Goal: Information Seeking & Learning: Learn about a topic

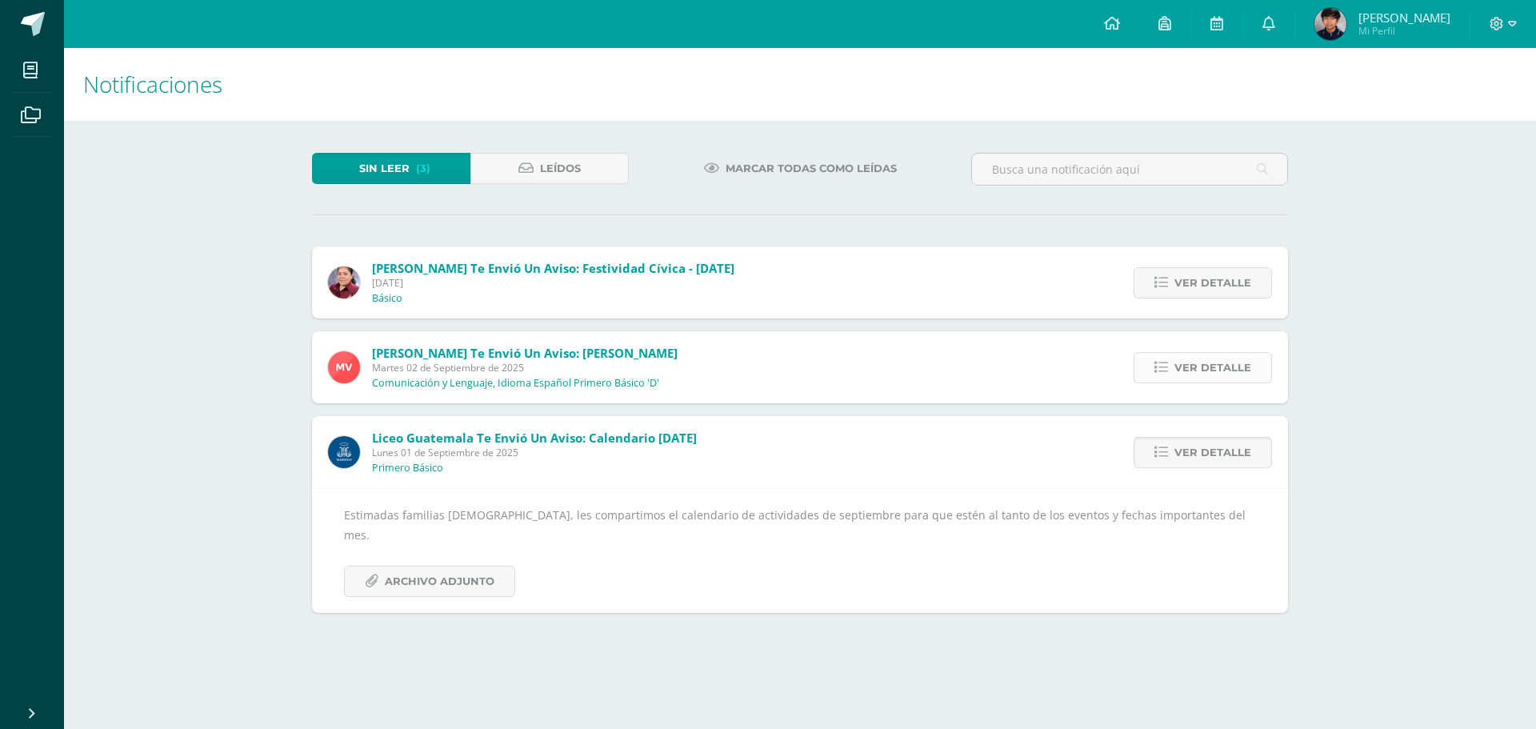
click at [1239, 372] on span "Ver detalle" at bounding box center [1212, 368] width 77 height 30
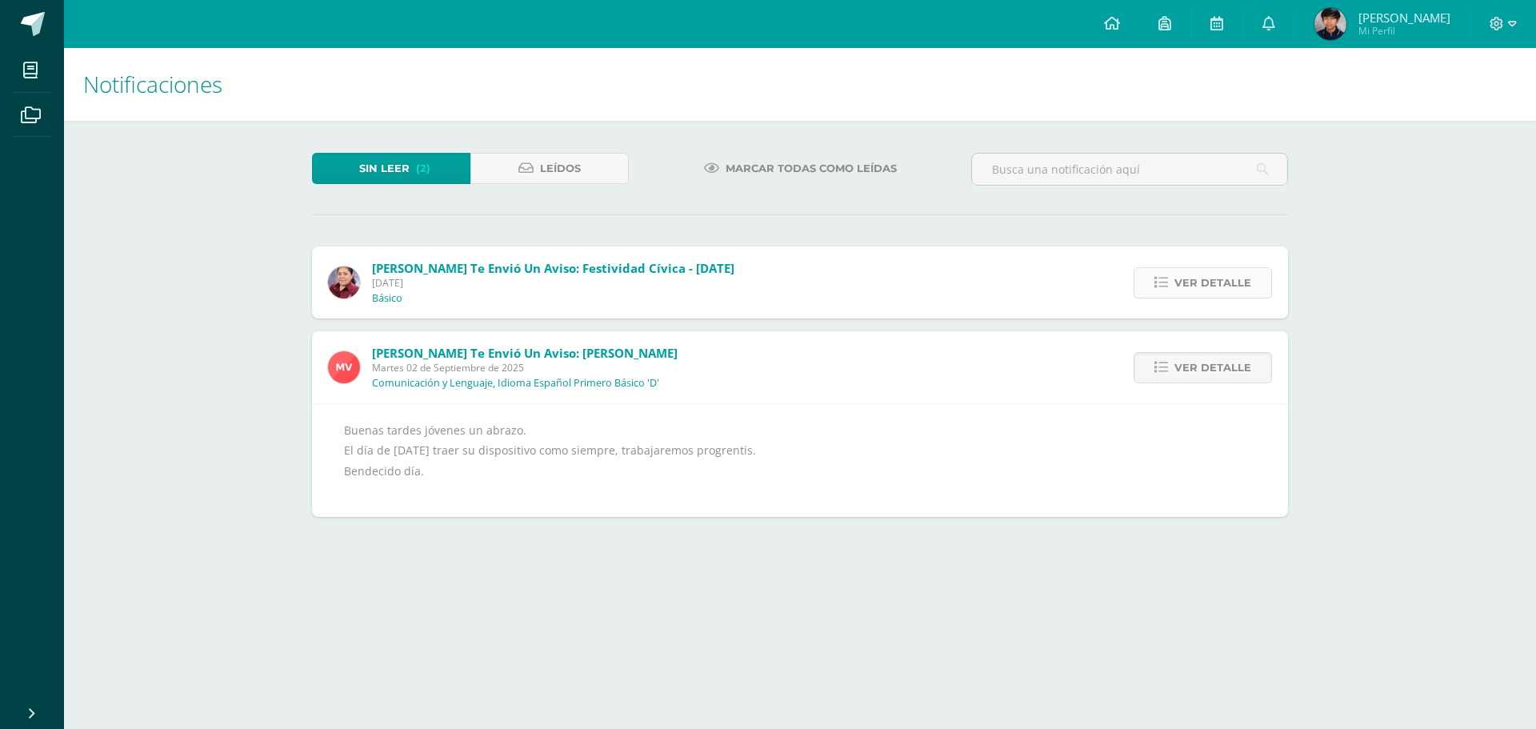
click at [1186, 280] on span "Ver detalle" at bounding box center [1212, 283] width 77 height 30
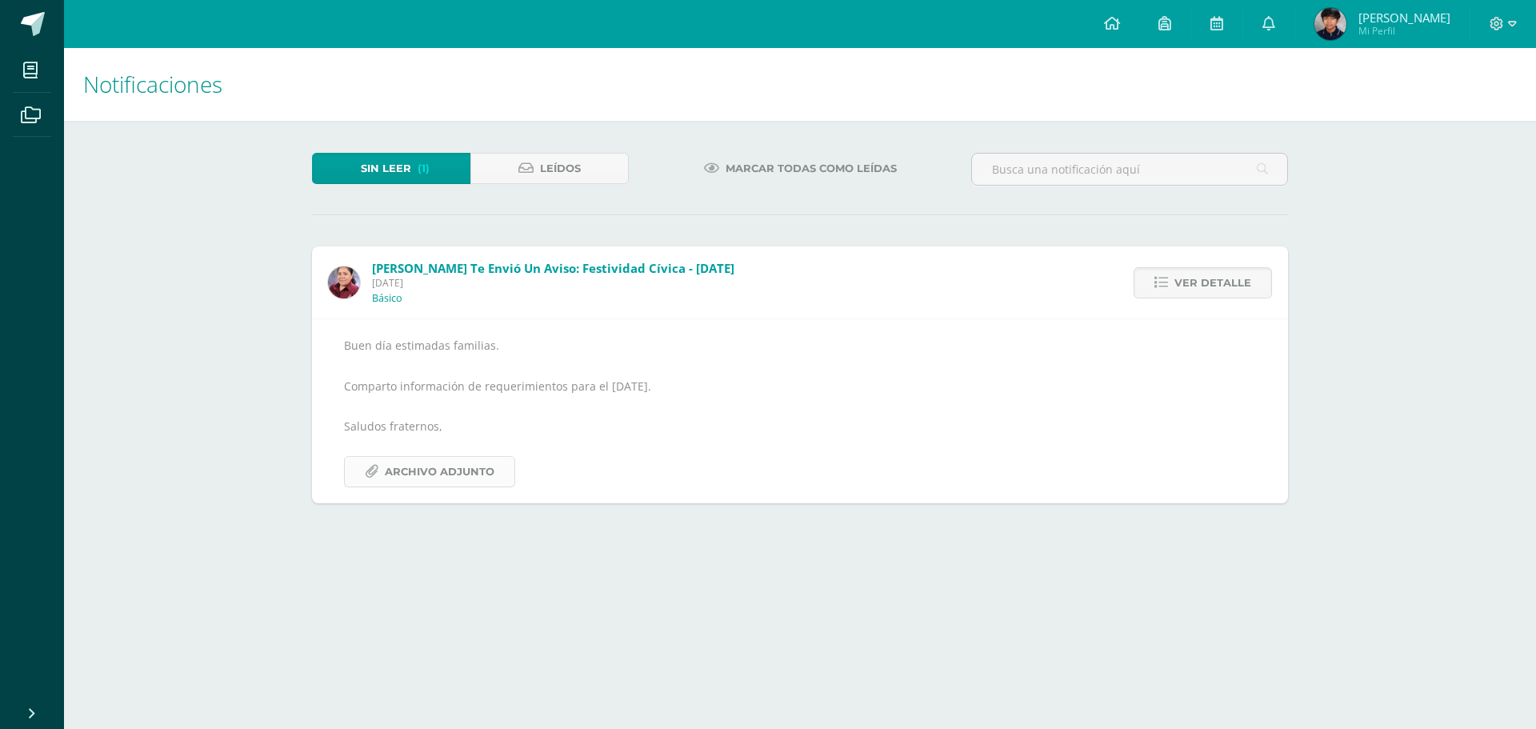
click at [433, 471] on span "Archivo Adjunto" at bounding box center [440, 472] width 110 height 30
click at [567, 173] on span "Leídos" at bounding box center [560, 169] width 41 height 30
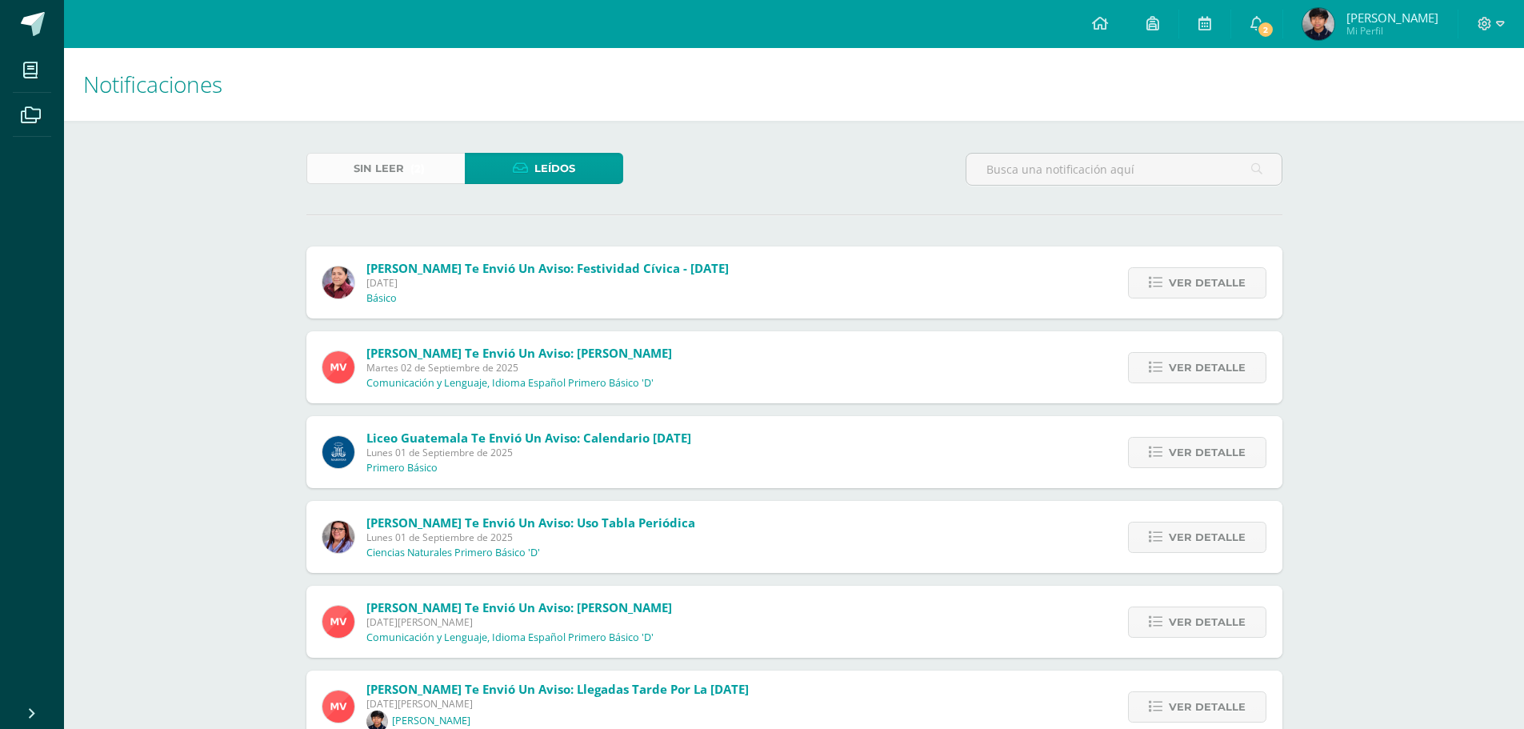
click at [393, 162] on span "Sin leer" at bounding box center [379, 169] width 50 height 30
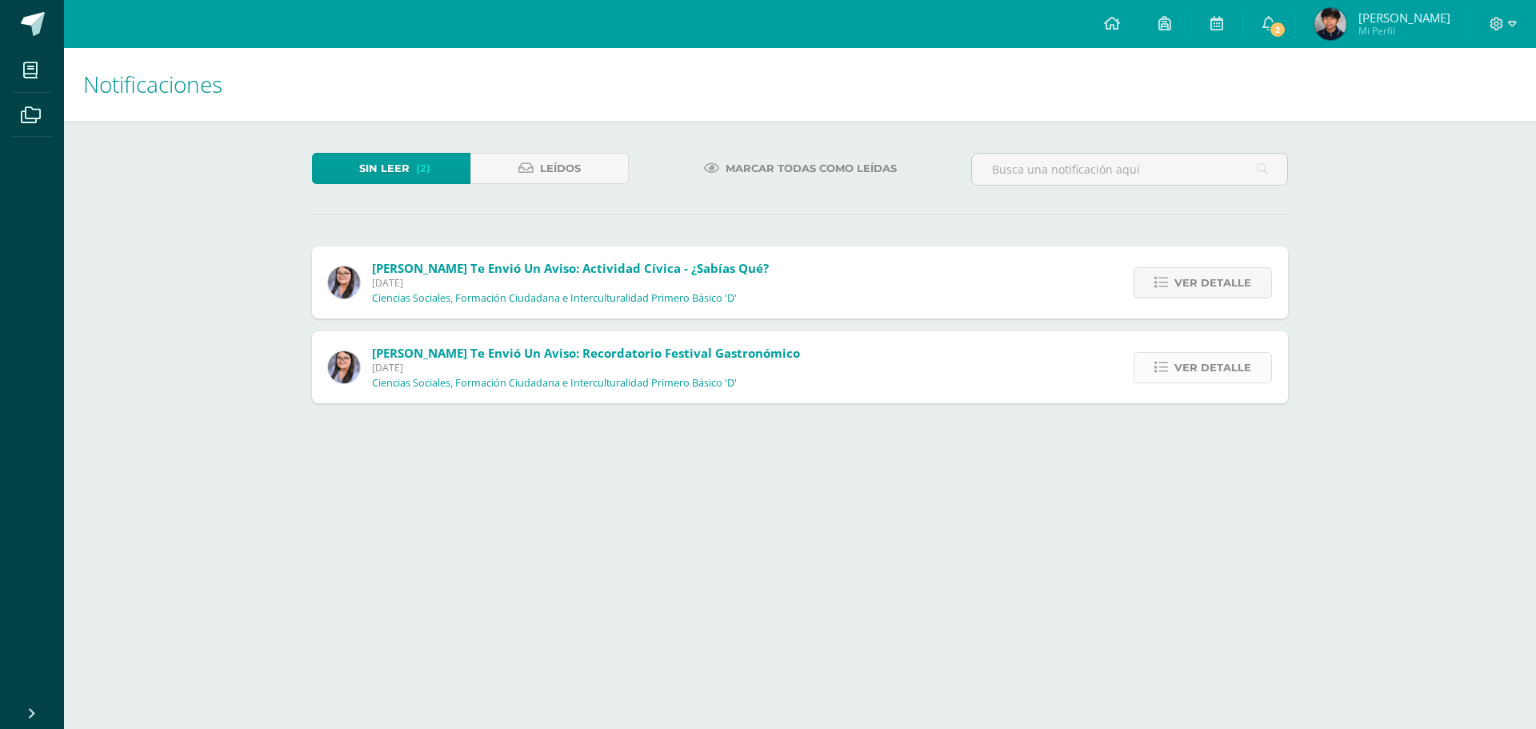
click at [1222, 367] on span "Ver detalle" at bounding box center [1212, 368] width 77 height 30
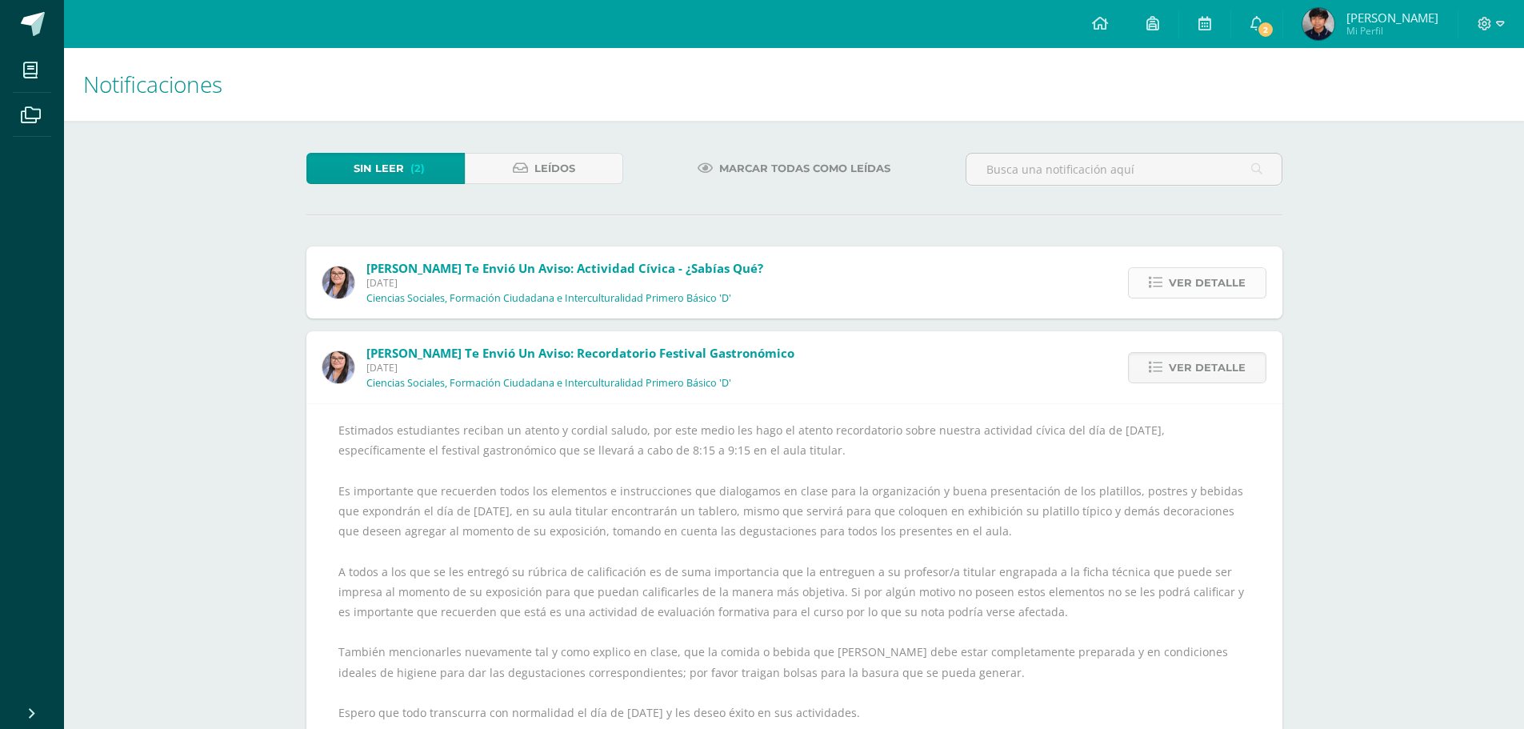
click at [1228, 281] on span "Ver detalle" at bounding box center [1207, 283] width 77 height 30
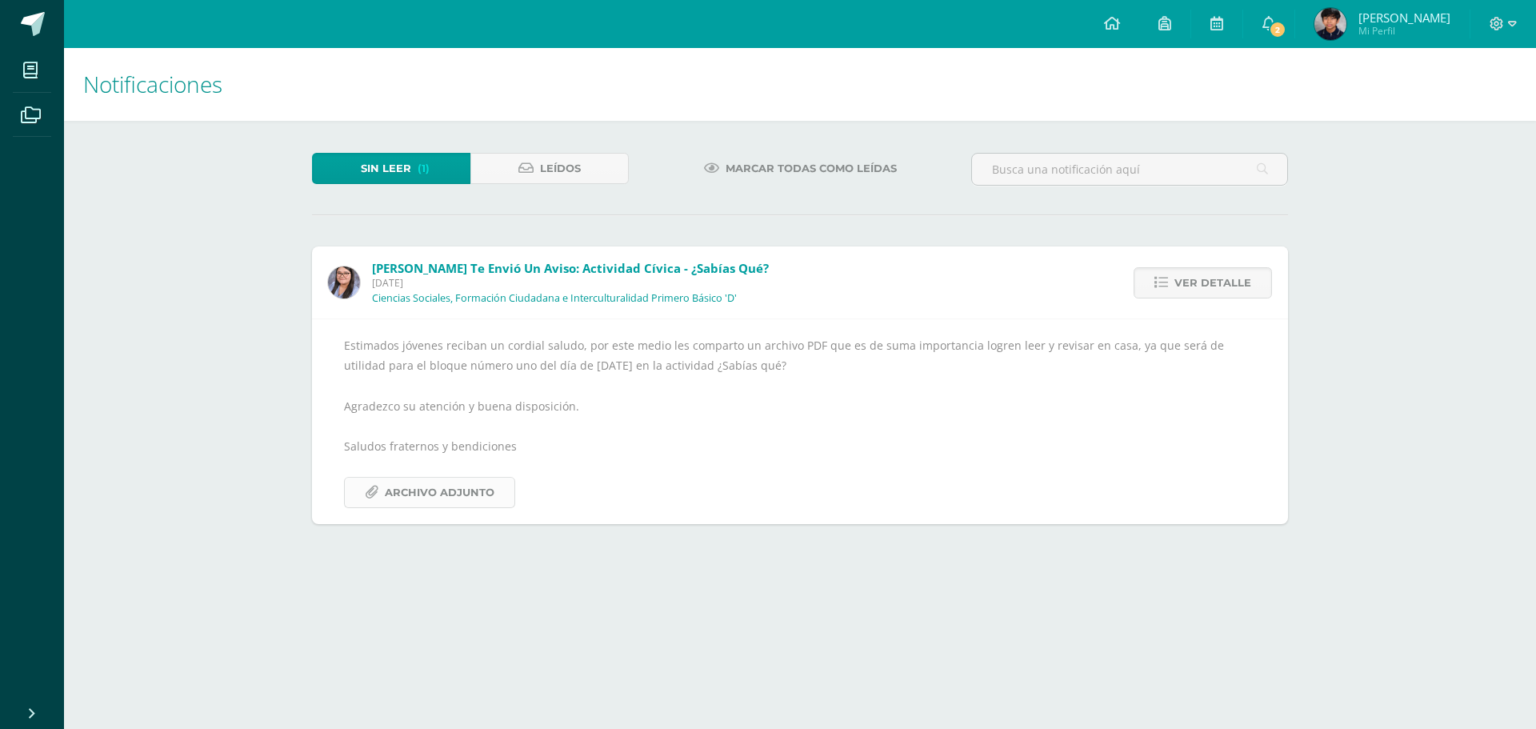
click at [442, 492] on span "Archivo Adjunto" at bounding box center [440, 493] width 110 height 30
drag, startPoint x: 966, startPoint y: 346, endPoint x: 1118, endPoint y: 354, distance: 151.4
click at [1118, 354] on div "Estimados jóvenes reciban un cordial saludo, por este medio les comparto un arc…" at bounding box center [800, 421] width 912 height 172
click at [839, 391] on div "Estimados jóvenes reciban un cordial saludo, por este medio les comparto un arc…" at bounding box center [800, 421] width 912 height 172
click at [1286, 23] on span "2" at bounding box center [1278, 30] width 18 height 18
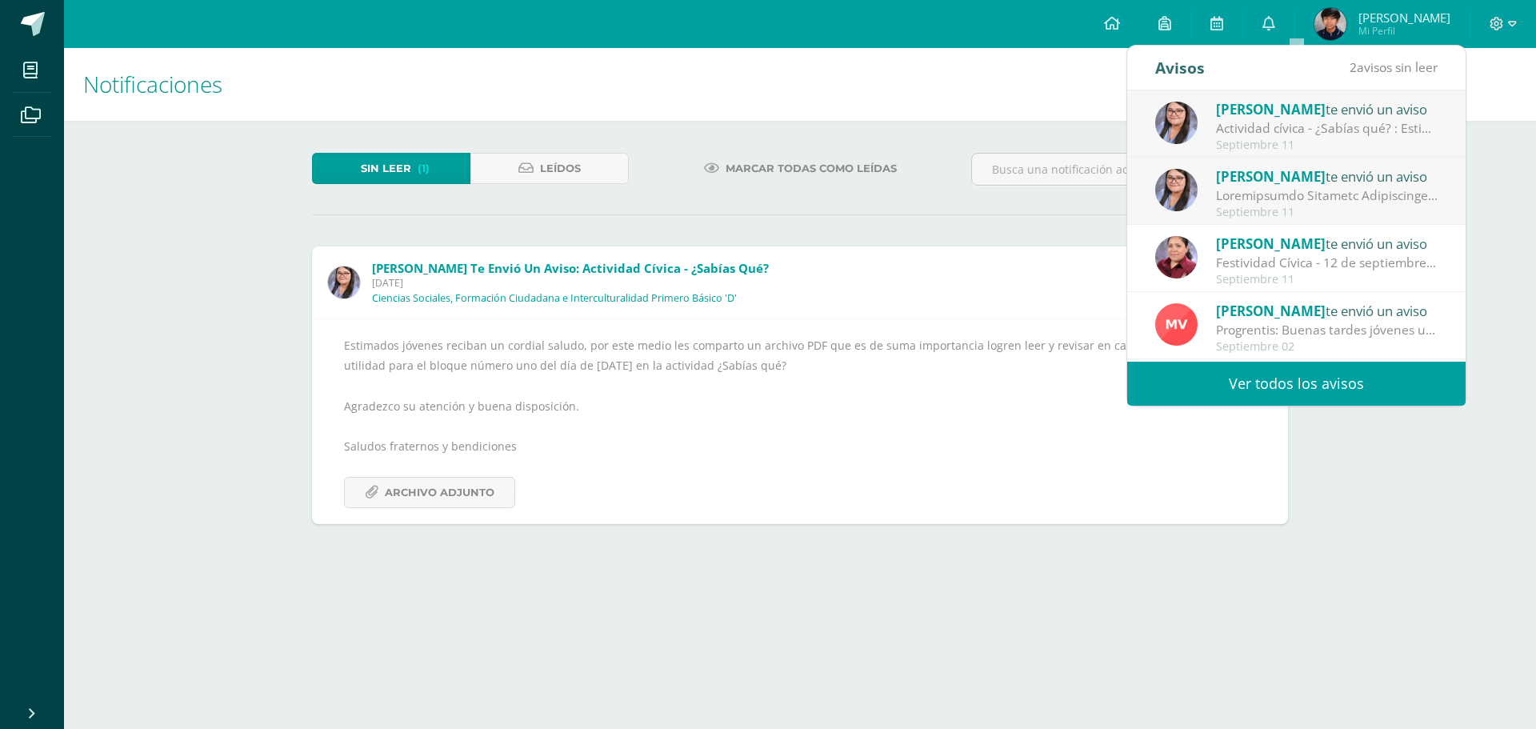
click at [1275, 187] on div at bounding box center [1327, 195] width 222 height 18
